Goal: Navigation & Orientation: Find specific page/section

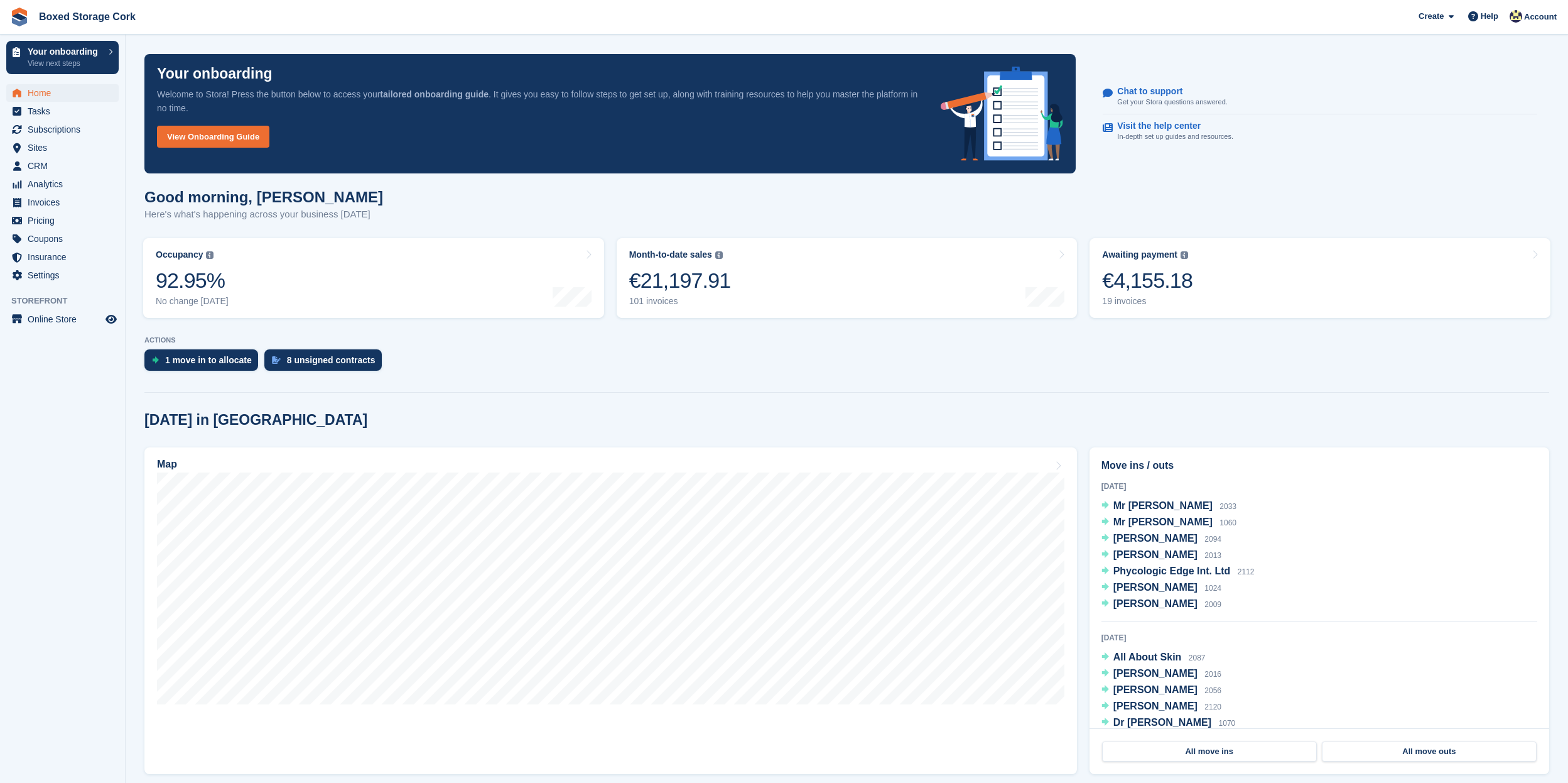
click at [46, 96] on span "Home" at bounding box center [65, 92] width 75 height 18
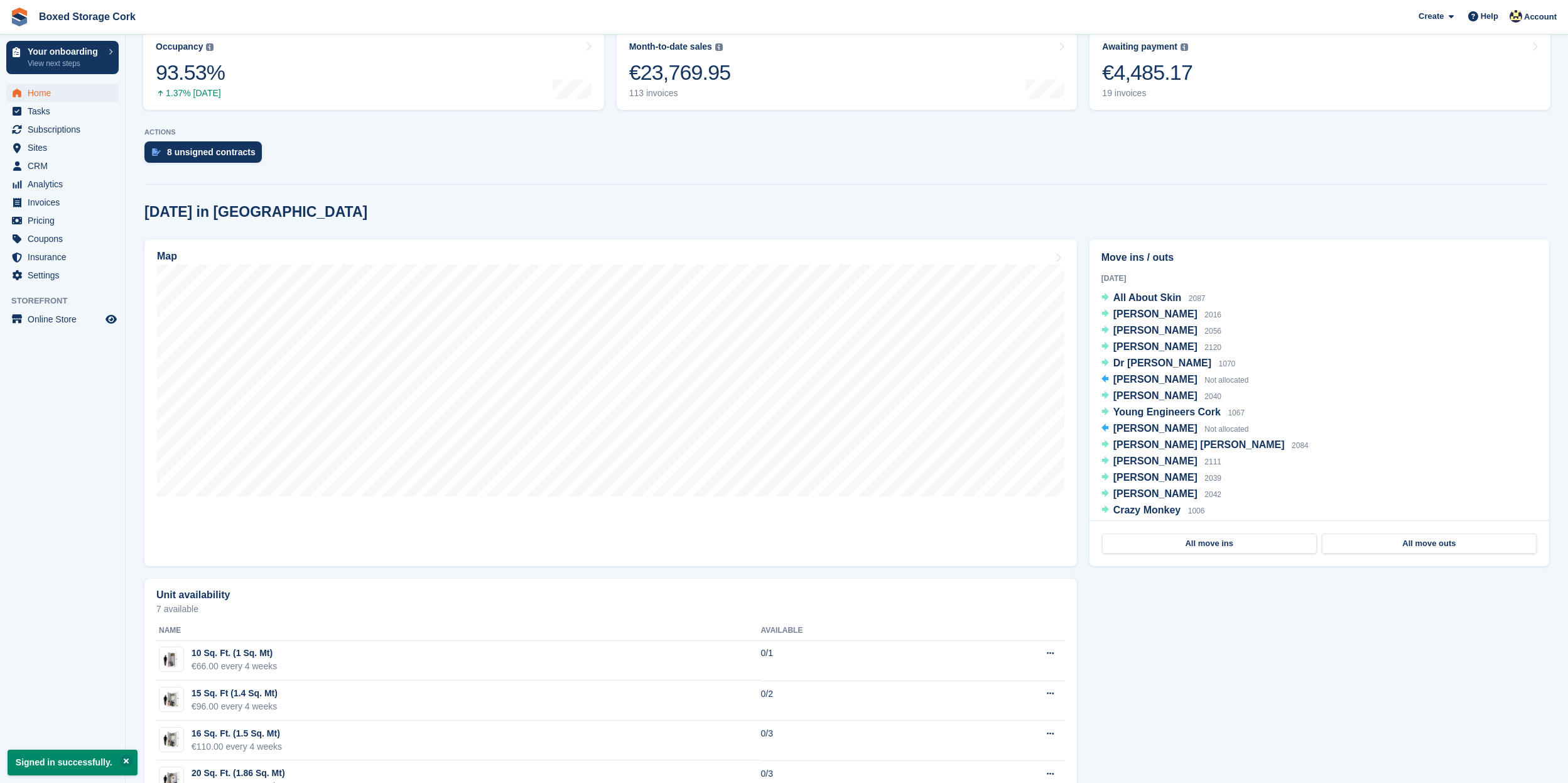
scroll to position [217, 0]
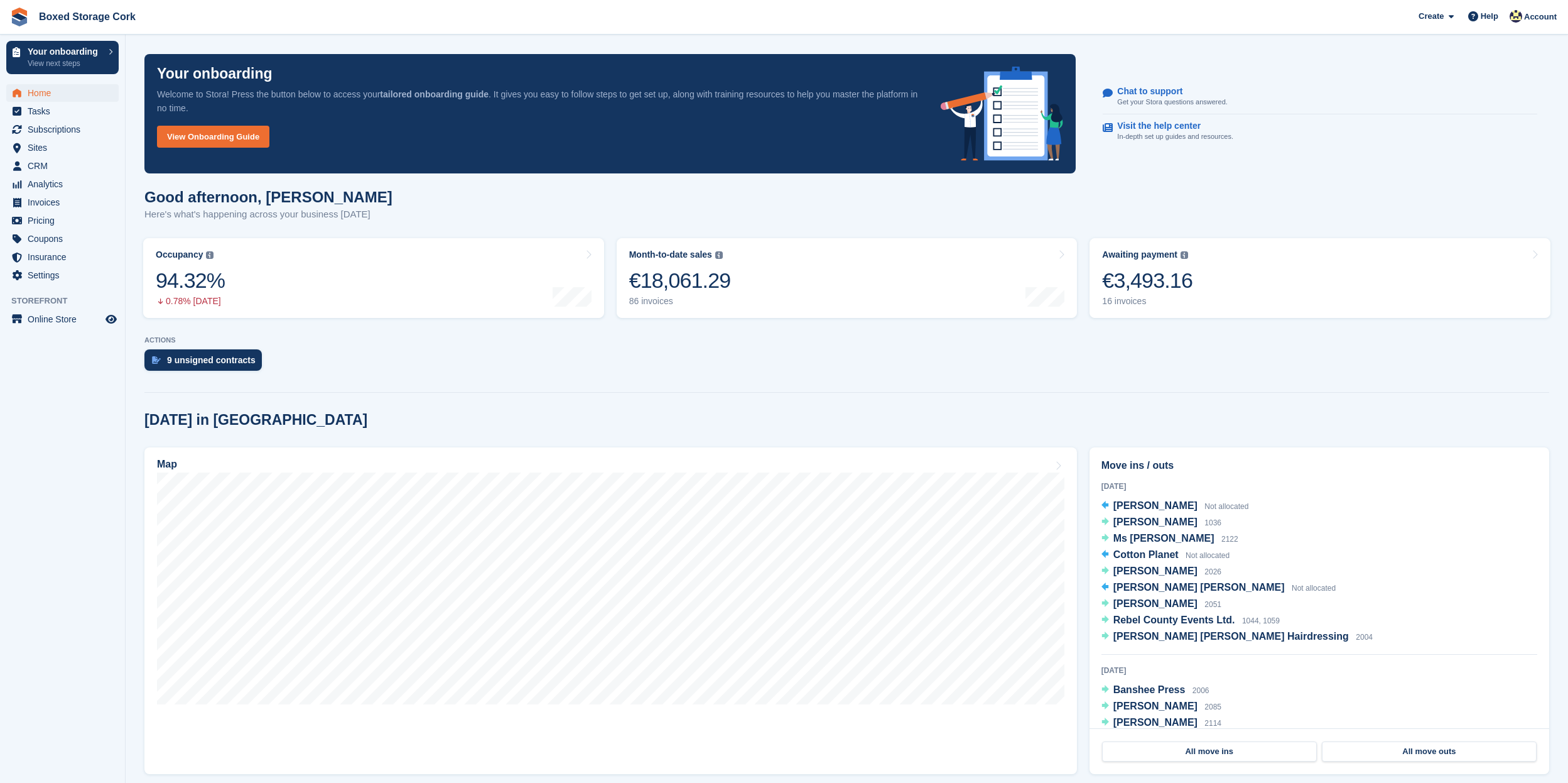
click at [33, 89] on span "Home" at bounding box center [65, 92] width 75 height 18
